Goal: Information Seeking & Learning: Learn about a topic

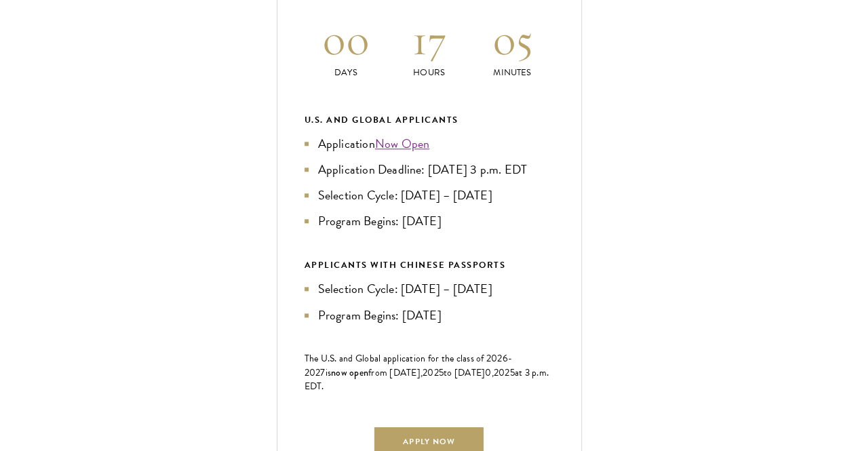
scroll to position [683, 0]
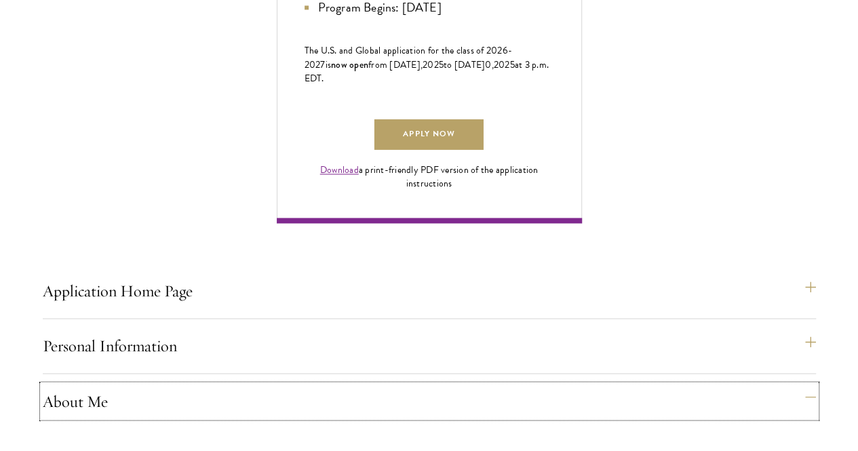
scroll to position [915, 0]
